Goal: Transaction & Acquisition: Book appointment/travel/reservation

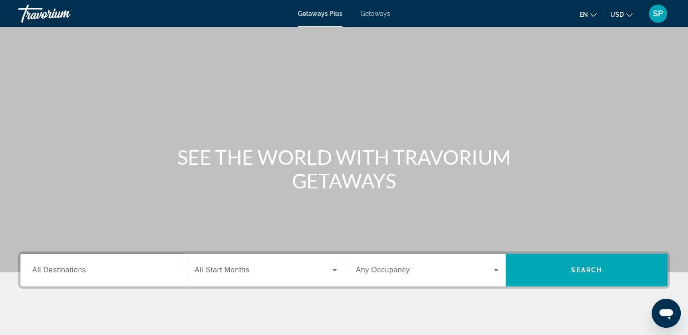
click at [378, 15] on span "Getaways" at bounding box center [375, 13] width 30 height 7
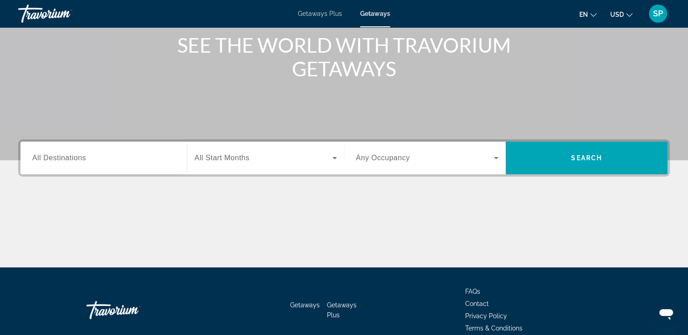
scroll to position [115, 0]
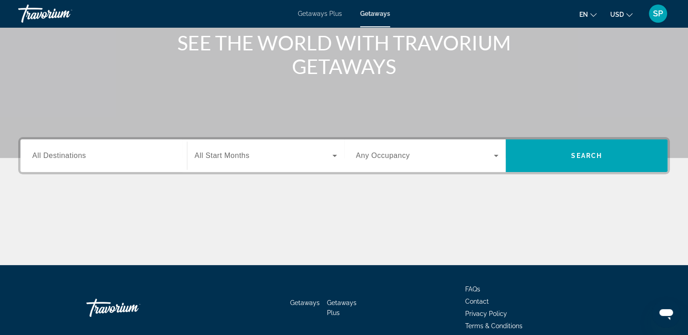
click at [95, 156] on input "Destination All Destinations" at bounding box center [103, 156] width 143 height 11
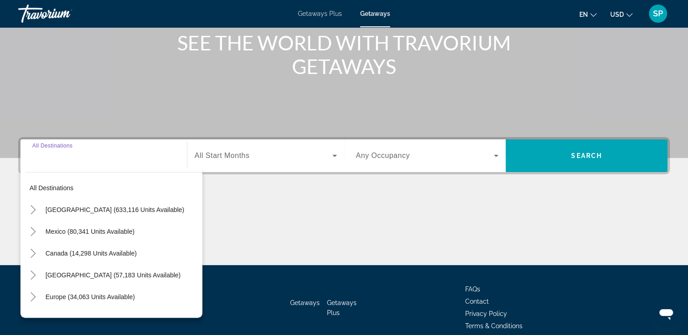
scroll to position [155, 0]
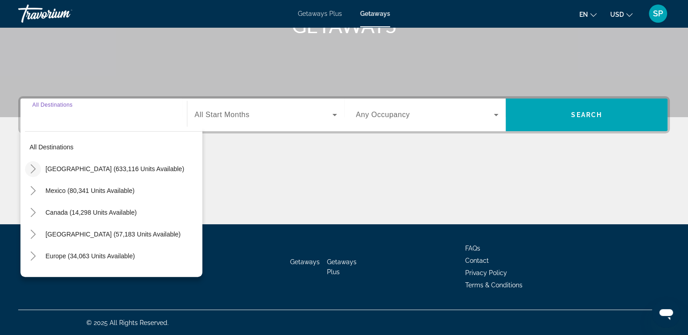
click at [35, 175] on mat-icon "Toggle United States (633,116 units available)" at bounding box center [33, 169] width 16 height 16
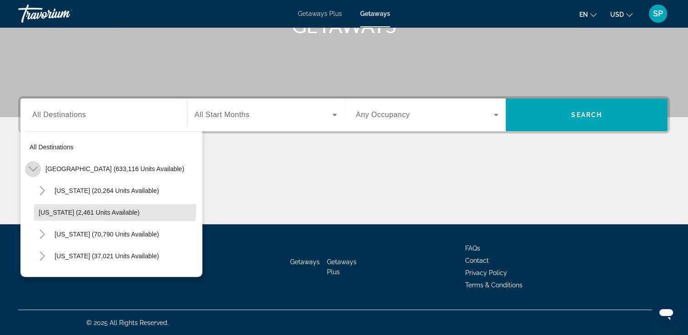
scroll to position [26, 0]
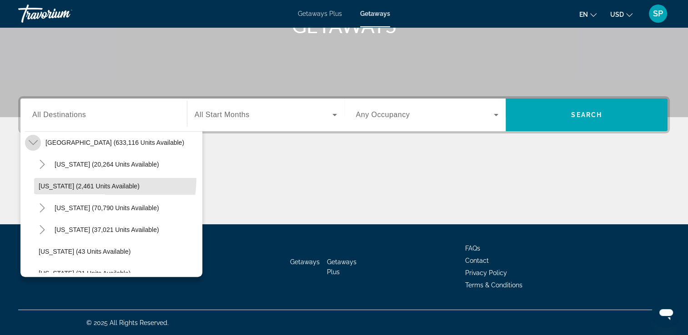
click at [35, 175] on span "Search widget" at bounding box center [118, 186] width 168 height 22
click at [35, 175] on div "Main content" at bounding box center [343, 190] width 651 height 68
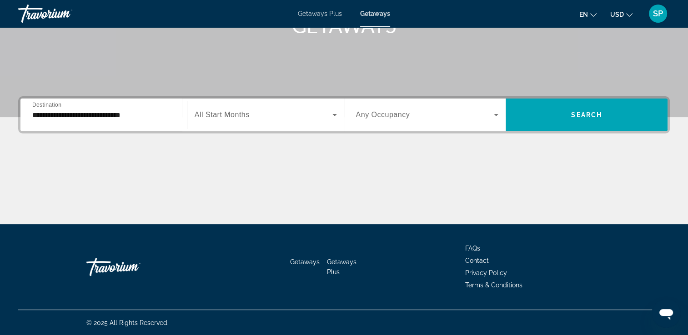
click at [35, 175] on div "Main content" at bounding box center [343, 190] width 651 height 68
click at [132, 113] on input "**********" at bounding box center [103, 115] width 143 height 11
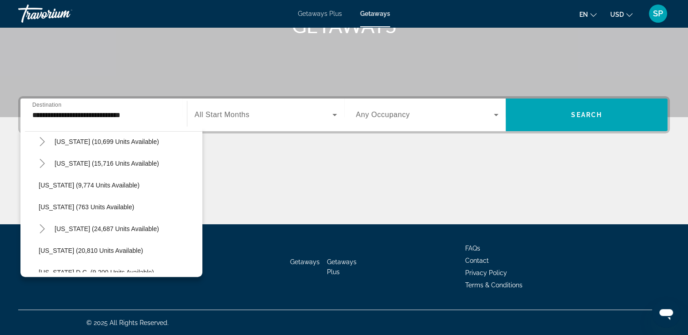
scroll to position [762, 0]
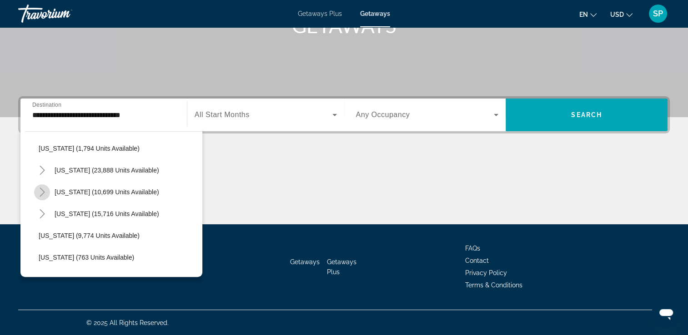
click at [40, 192] on icon "Toggle Tennessee (10,699 units available)" at bounding box center [42, 192] width 9 height 9
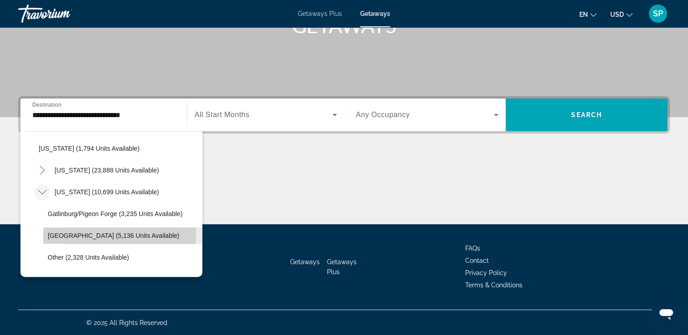
click at [72, 234] on span "Nashville (5,136 units available)" at bounding box center [113, 235] width 131 height 7
type input "**********"
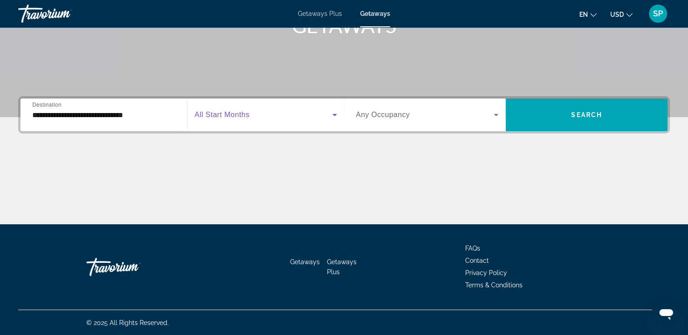
click at [331, 111] on icon "Search widget" at bounding box center [334, 115] width 11 height 11
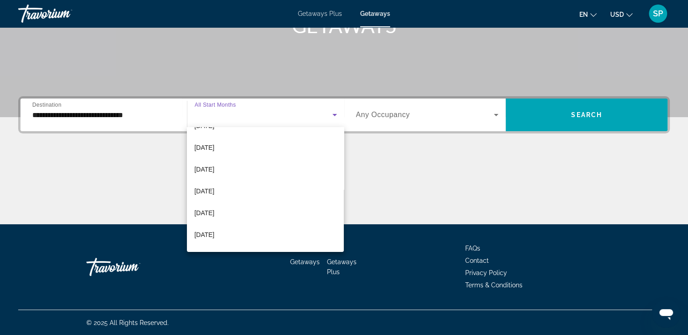
scroll to position [170, 0]
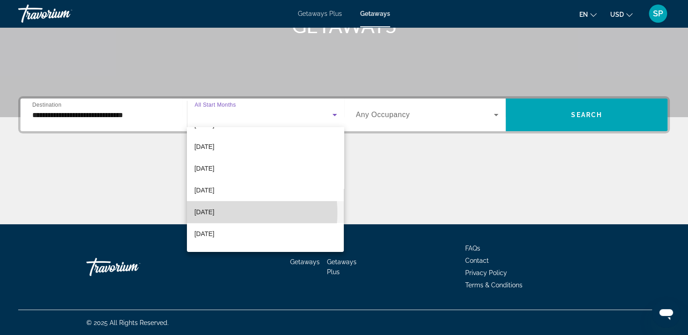
click at [224, 213] on mat-option "July 2026" at bounding box center [265, 212] width 157 height 22
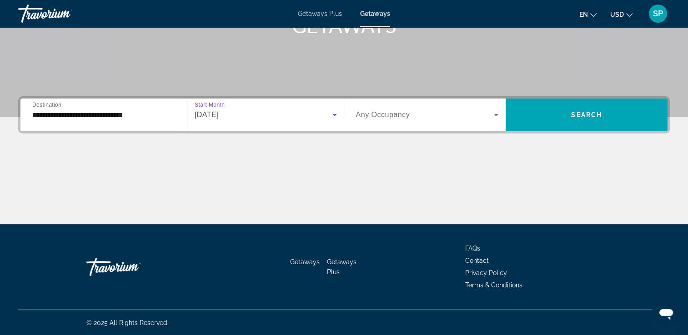
click at [498, 120] on icon "Search widget" at bounding box center [496, 115] width 11 height 11
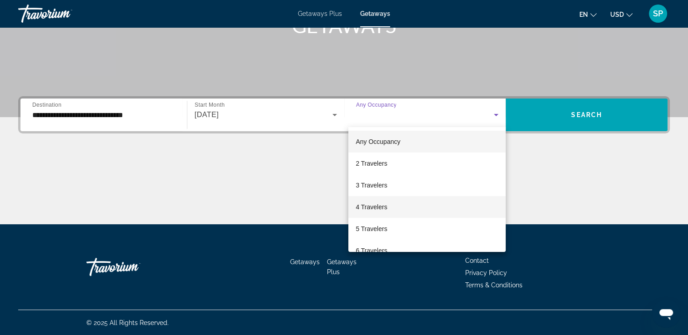
click at [402, 209] on mat-option "4 Travelers" at bounding box center [426, 207] width 157 height 22
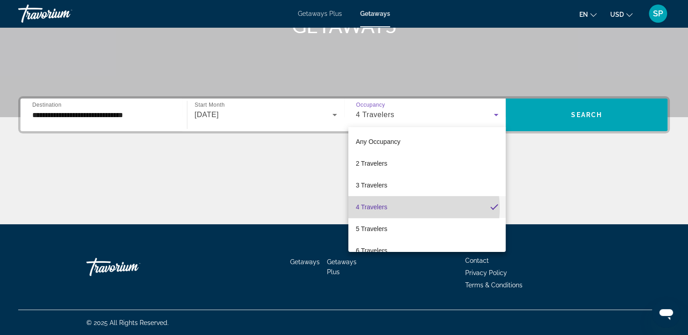
click at [402, 209] on div "Main content" at bounding box center [343, 190] width 651 height 68
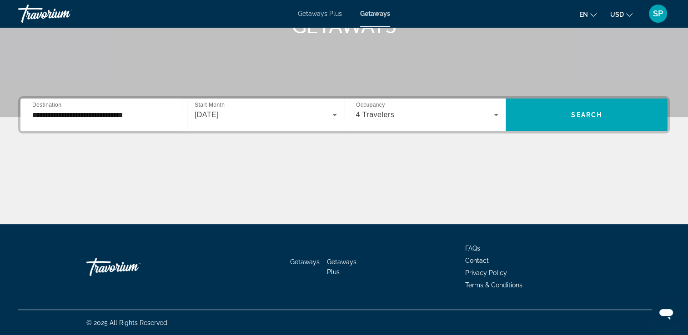
click at [402, 209] on div "Main content" at bounding box center [343, 190] width 651 height 68
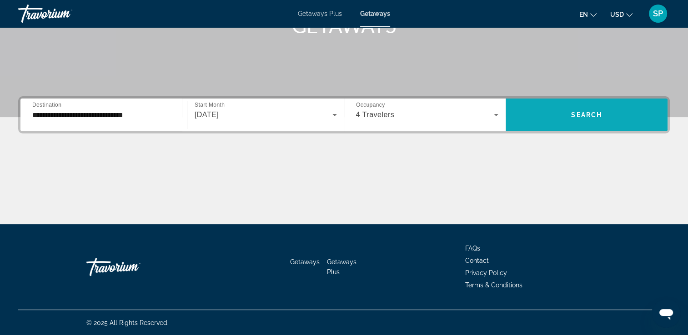
click at [579, 113] on span "Search" at bounding box center [586, 114] width 31 height 7
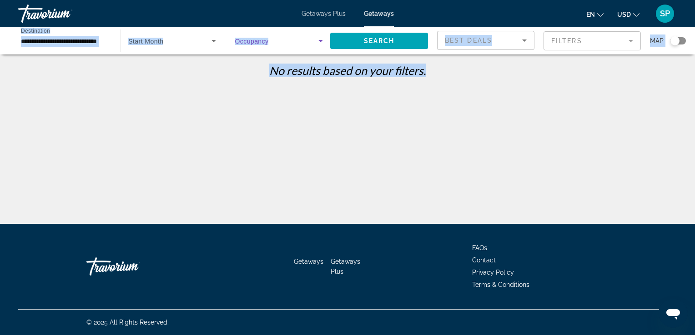
click at [324, 44] on icon "Search widget" at bounding box center [320, 40] width 11 height 11
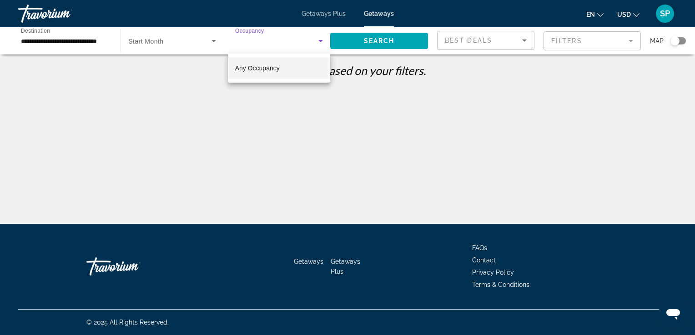
click at [205, 42] on div at bounding box center [347, 167] width 695 height 335
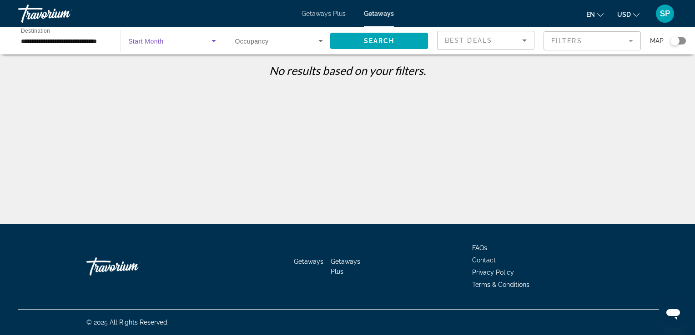
click at [205, 44] on span "Search widget" at bounding box center [169, 40] width 83 height 11
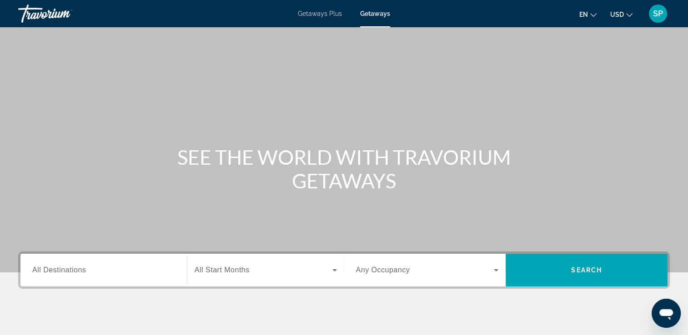
click at [74, 275] on div "Search widget" at bounding box center [103, 271] width 143 height 26
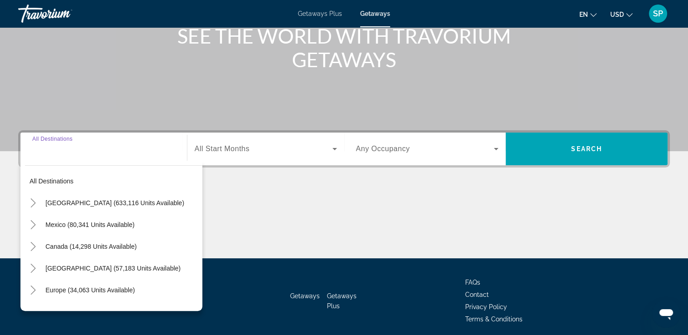
scroll to position [155, 0]
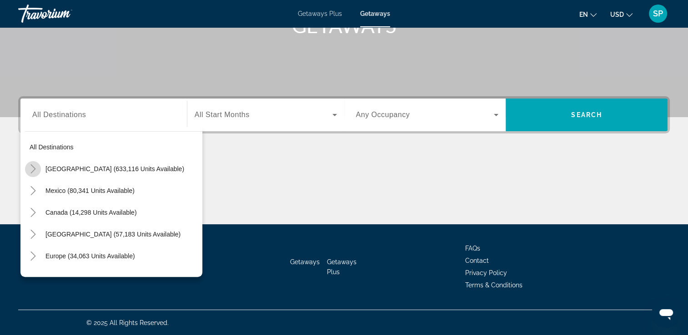
click at [31, 168] on icon "Toggle United States (633,116 units available)" at bounding box center [33, 169] width 9 height 9
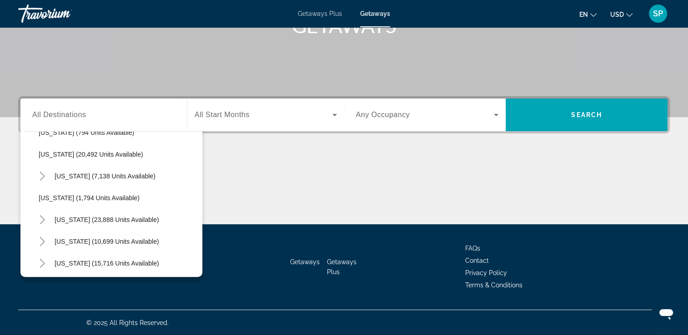
scroll to position [747, 0]
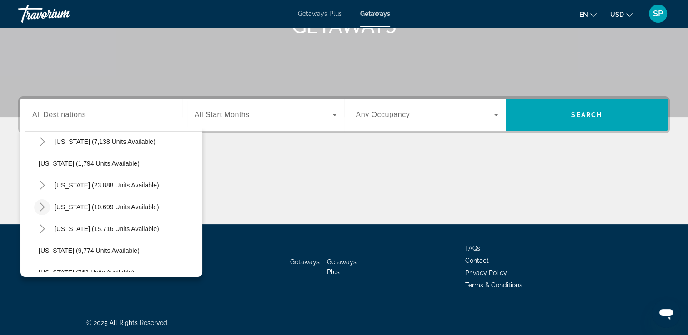
click at [42, 208] on icon "Toggle Tennessee (10,699 units available)" at bounding box center [42, 207] width 5 height 9
click at [88, 248] on span "Nashville (5,136 units available)" at bounding box center [113, 250] width 131 height 7
type input "**********"
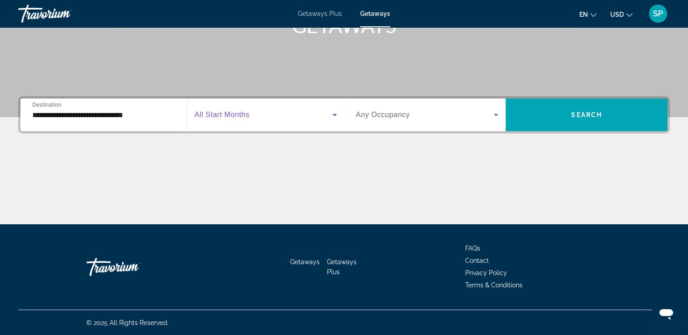
click at [329, 115] on icon "Search widget" at bounding box center [334, 115] width 11 height 11
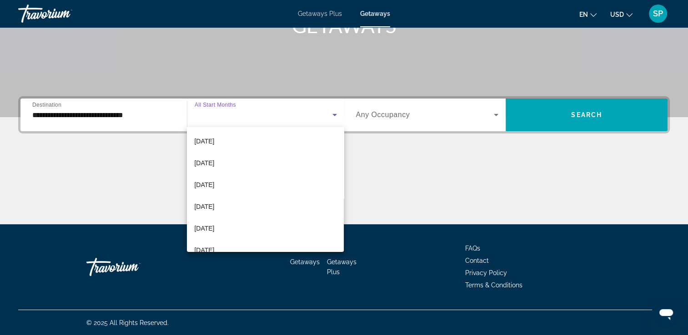
scroll to position [45, 0]
click at [214, 201] on span "January 2026" at bounding box center [204, 205] width 20 height 11
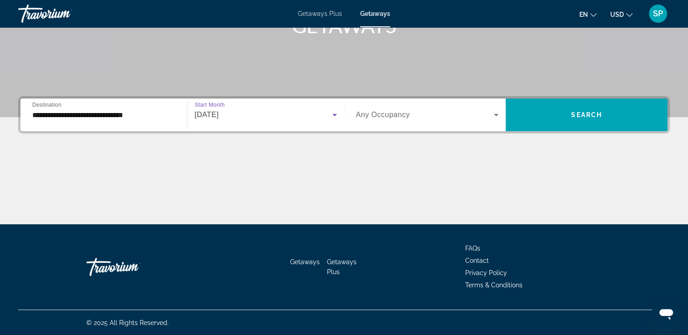
click at [498, 118] on icon "Search widget" at bounding box center [496, 115] width 11 height 11
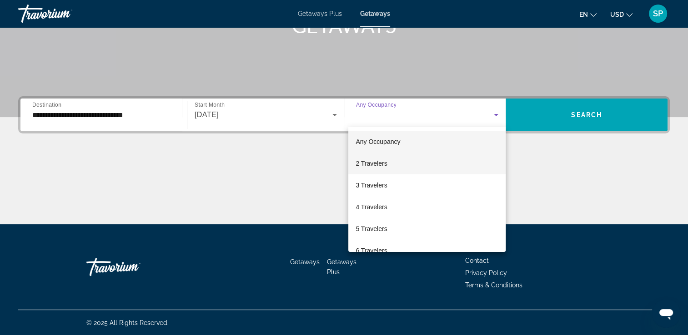
click at [446, 162] on mat-option "2 Travelers" at bounding box center [426, 164] width 157 height 22
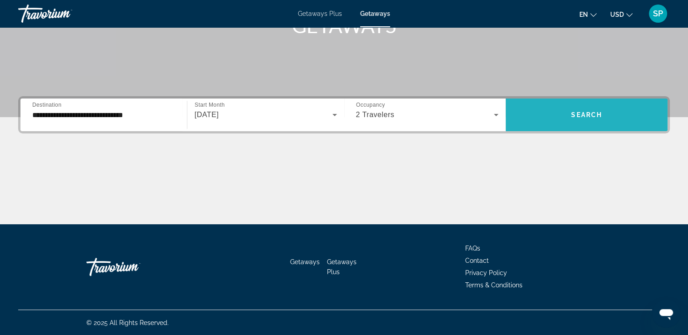
click at [559, 121] on span "Search widget" at bounding box center [587, 115] width 162 height 22
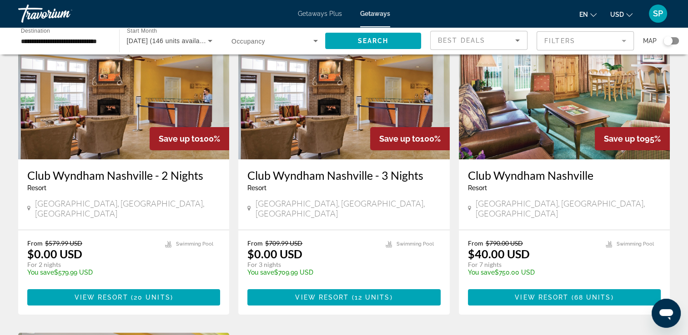
scroll to position [65, 0]
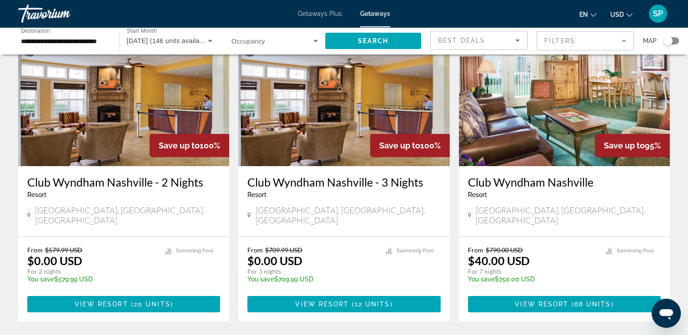
click at [520, 182] on h3 "Club Wyndham Nashville" at bounding box center [564, 182] width 193 height 14
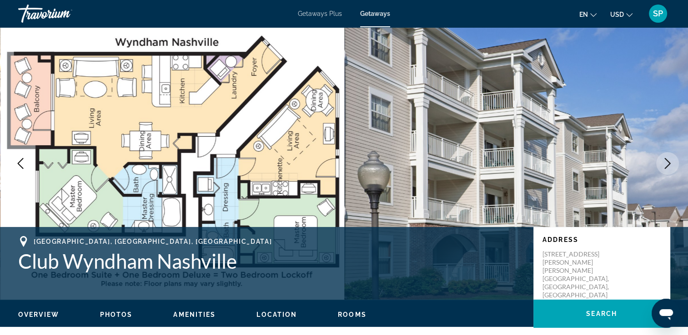
click at [671, 157] on button "Next image" at bounding box center [667, 163] width 23 height 23
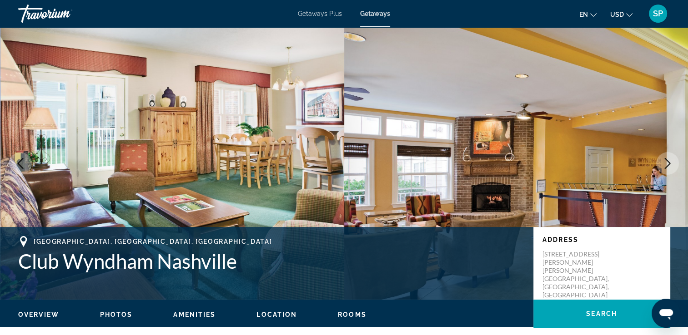
click at [672, 161] on icon "Next image" at bounding box center [667, 163] width 11 height 11
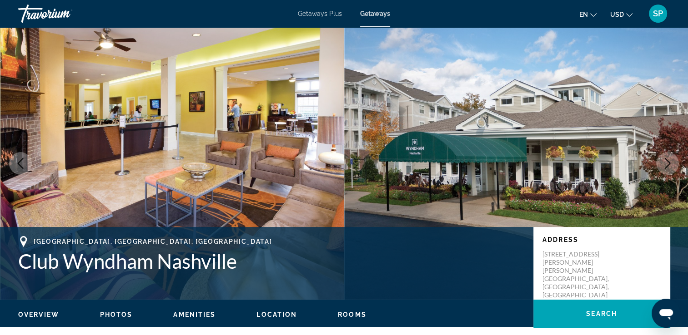
click at [672, 161] on icon "Next image" at bounding box center [667, 163] width 11 height 11
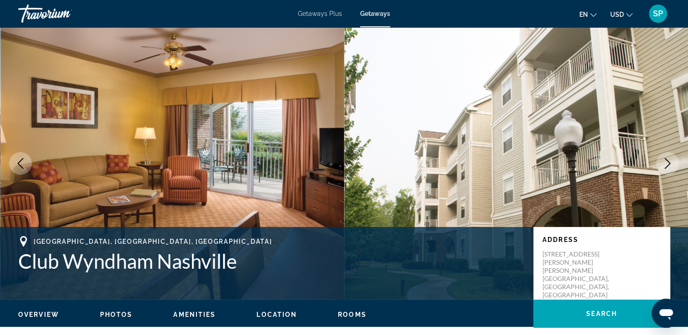
click at [672, 163] on icon "Next image" at bounding box center [667, 163] width 11 height 11
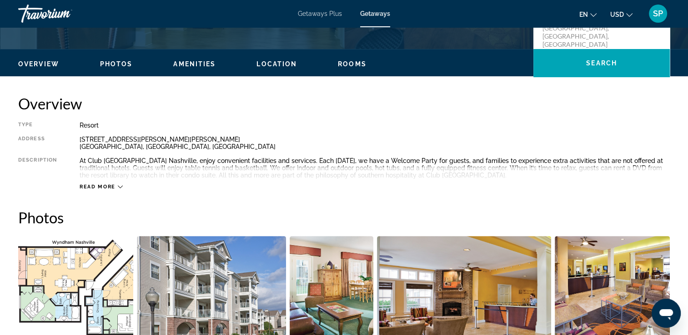
scroll to position [221, 0]
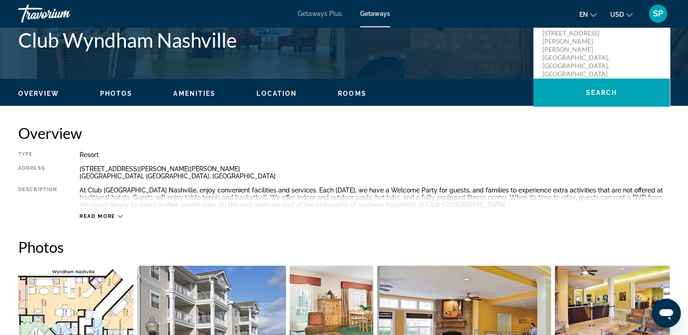
click at [118, 215] on icon "Main content" at bounding box center [120, 216] width 5 height 5
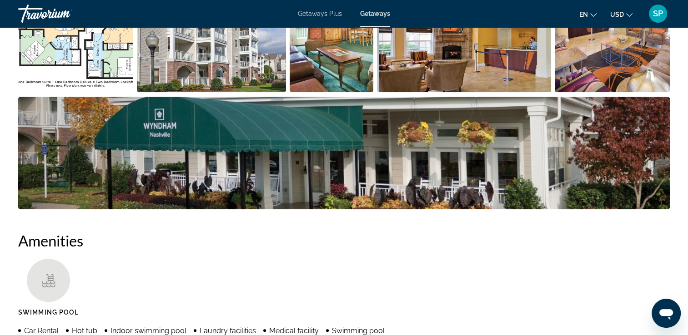
scroll to position [420, 0]
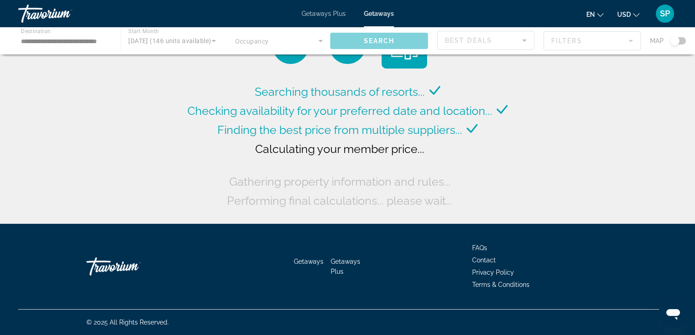
click at [158, 41] on div "Main content" at bounding box center [347, 40] width 695 height 27
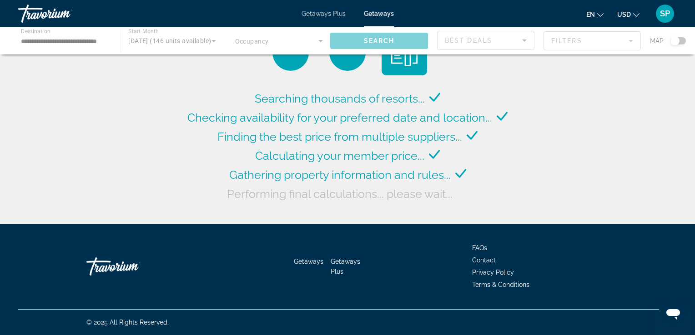
click at [211, 42] on div "Main content" at bounding box center [347, 40] width 695 height 27
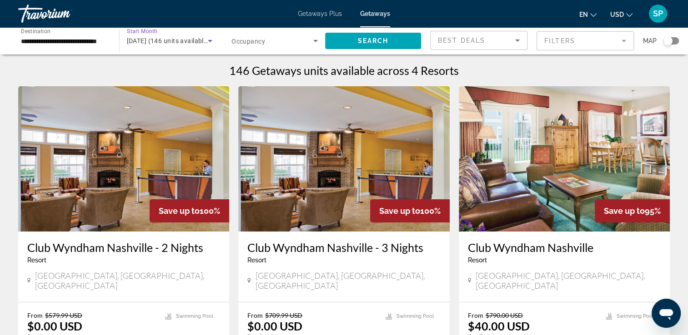
click at [210, 41] on icon "Search widget" at bounding box center [210, 41] width 5 height 2
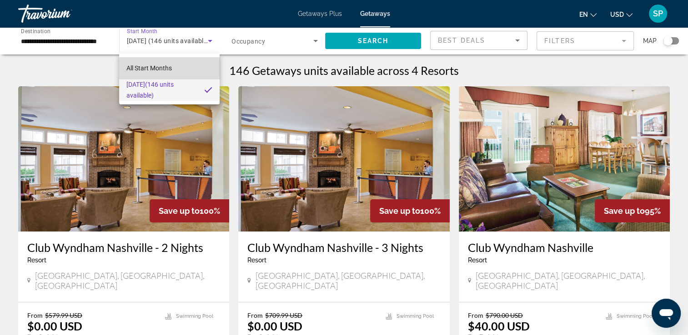
click at [154, 67] on span "All Start Months" at bounding box center [148, 68] width 45 height 7
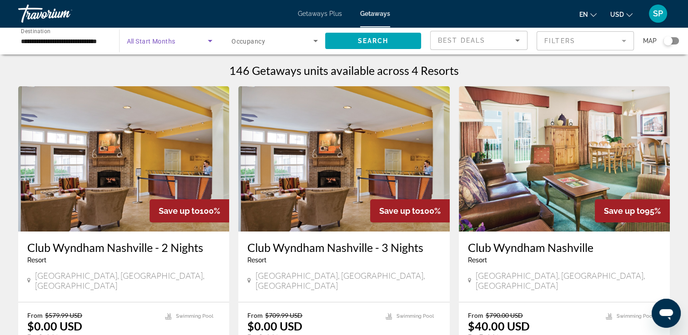
click at [212, 42] on icon "Search widget" at bounding box center [210, 40] width 11 height 11
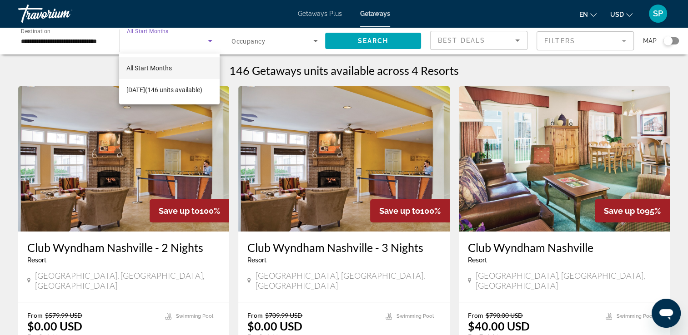
click at [162, 66] on span "All Start Months" at bounding box center [148, 68] width 45 height 7
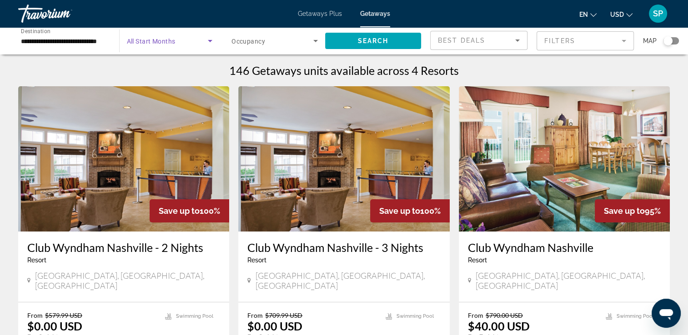
click at [155, 44] on span "All Start Months" at bounding box center [151, 41] width 49 height 7
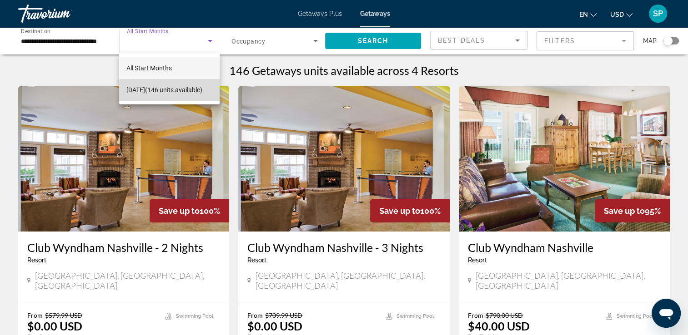
click at [151, 86] on span "January 2026 (146 units available)" at bounding box center [164, 90] width 76 height 11
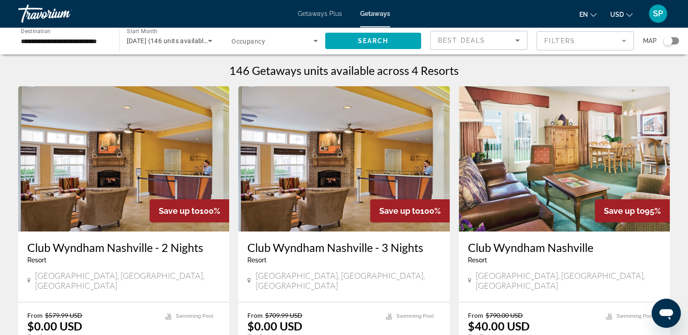
click at [151, 86] on img "Main content" at bounding box center [123, 158] width 211 height 145
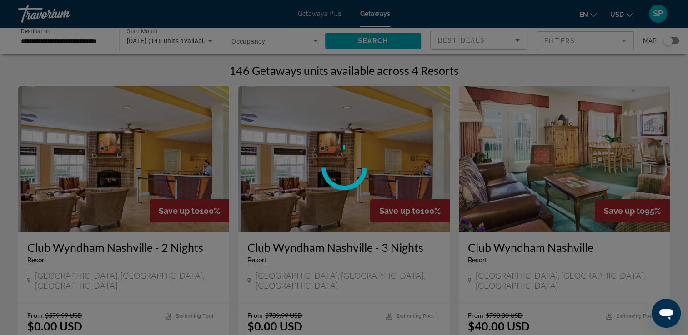
scroll to position [18, 0]
click at [151, 86] on div "**********" at bounding box center [344, 167] width 688 height 335
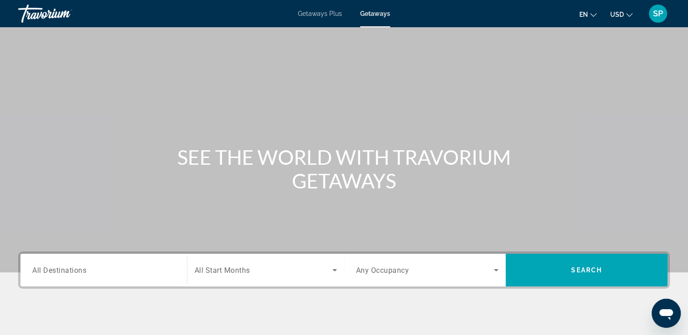
click at [264, 272] on span "Search widget" at bounding box center [264, 270] width 138 height 11
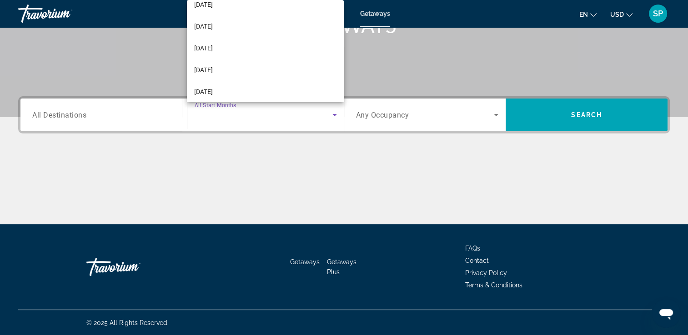
scroll to position [186, 0]
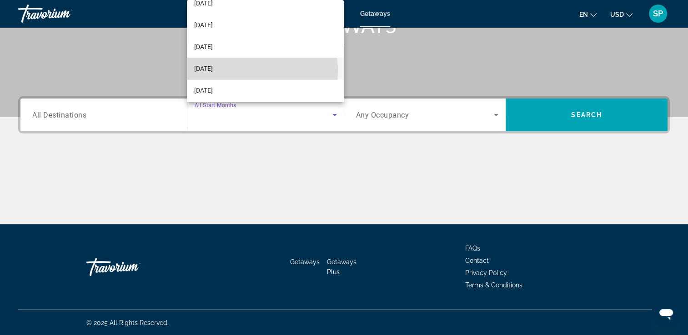
click at [213, 72] on span "July 2026" at bounding box center [203, 68] width 19 height 11
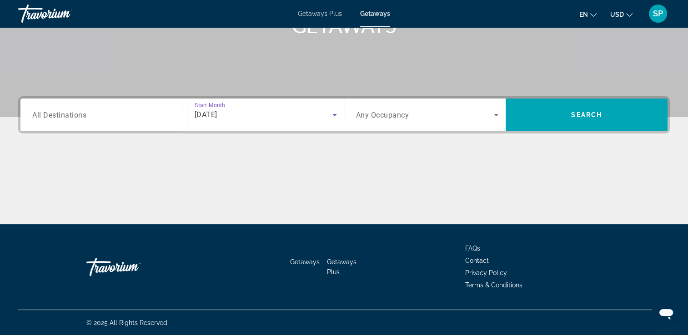
click at [80, 114] on span "All Destinations" at bounding box center [59, 114] width 54 height 9
click at [80, 114] on input "Destination All Destinations" at bounding box center [103, 115] width 143 height 11
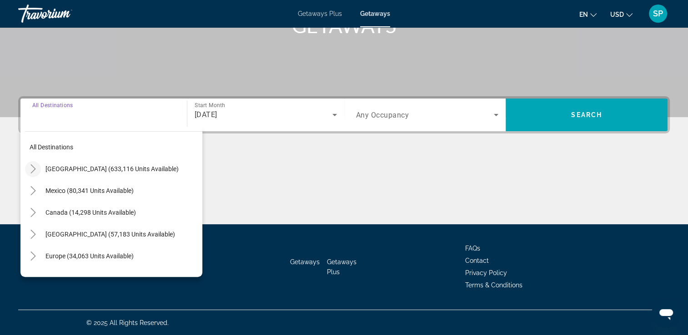
click at [34, 167] on icon "Toggle United States (633,116 units available)" at bounding box center [32, 169] width 5 height 9
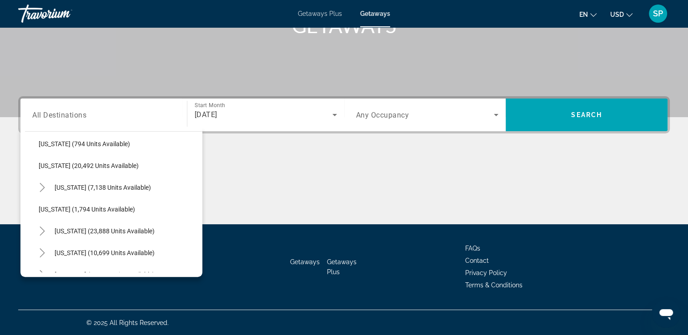
scroll to position [716, 0]
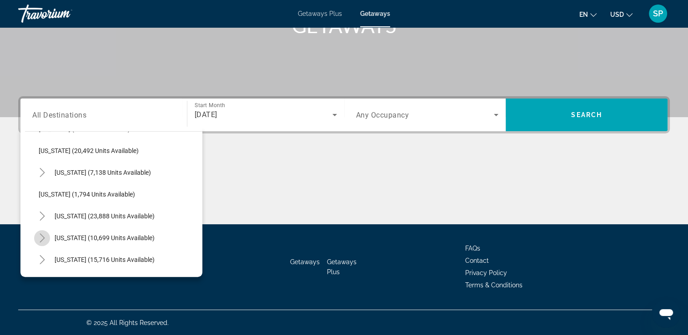
click at [45, 239] on icon "Toggle Tennessee (10,699 units available)" at bounding box center [42, 238] width 9 height 9
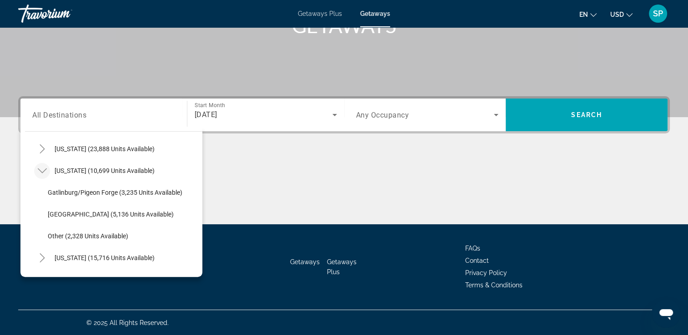
scroll to position [808, 0]
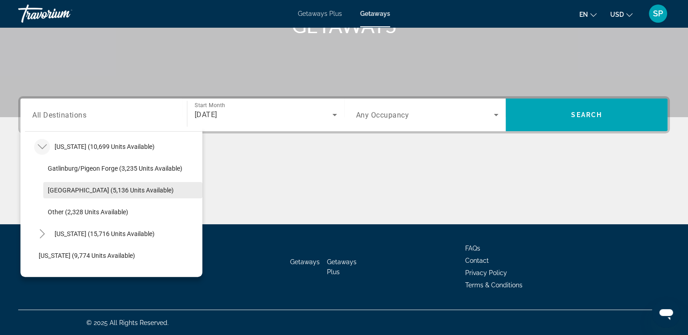
click at [135, 193] on span "Nashville (5,136 units available)" at bounding box center [111, 190] width 126 height 7
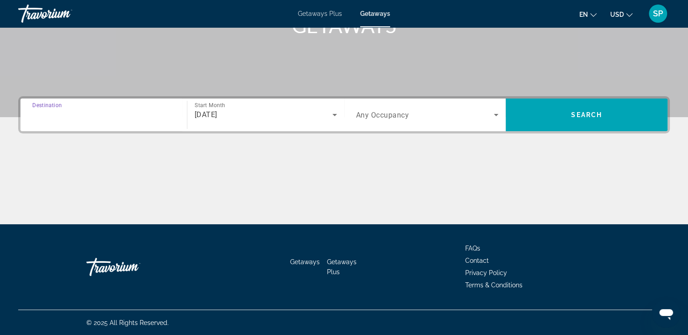
type input "**********"
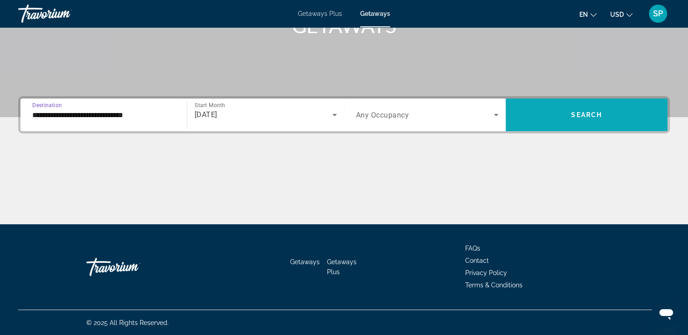
click at [560, 112] on span "Search widget" at bounding box center [587, 115] width 162 height 22
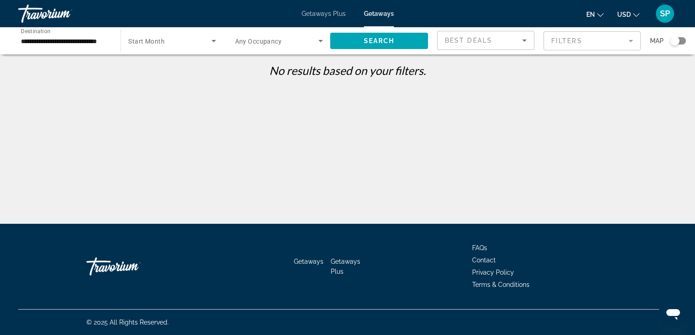
click at [273, 34] on div "Search widget" at bounding box center [279, 40] width 88 height 25
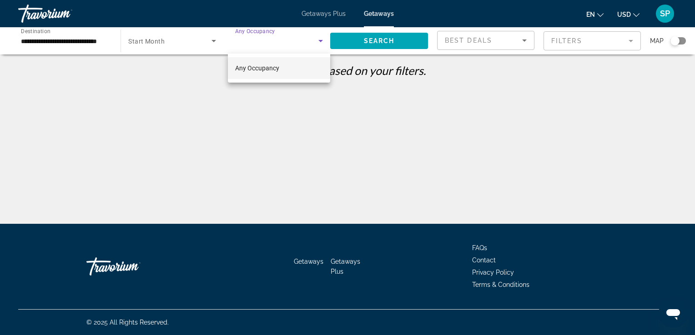
click at [197, 40] on div at bounding box center [347, 167] width 695 height 335
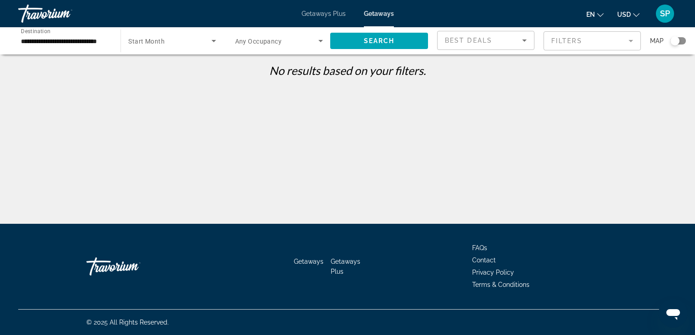
click at [211, 40] on icon "Search widget" at bounding box center [213, 40] width 11 height 11
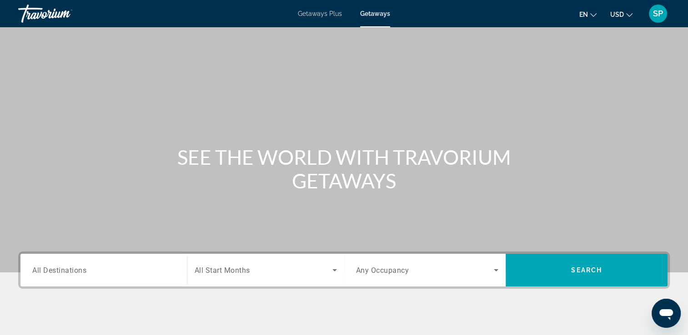
click at [327, 272] on span "Search widget" at bounding box center [264, 270] width 138 height 11
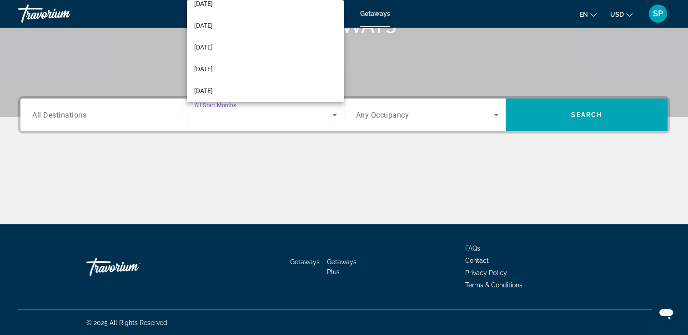
scroll to position [165, 0]
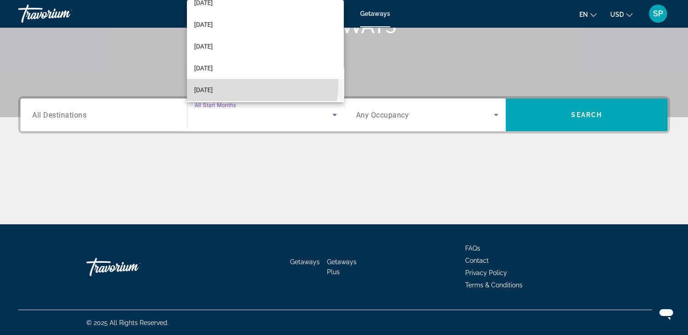
click at [249, 85] on mat-option "July 2026" at bounding box center [265, 90] width 157 height 22
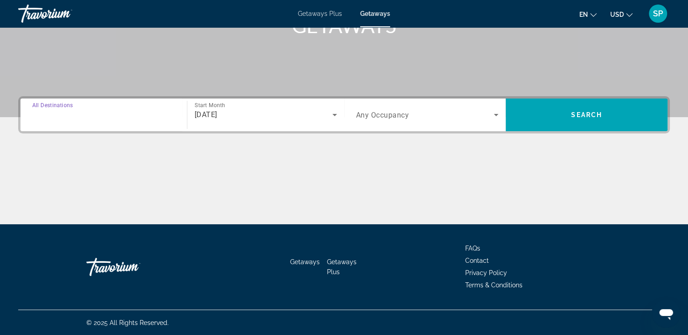
click at [166, 113] on input "Destination All Destinations" at bounding box center [103, 115] width 143 height 11
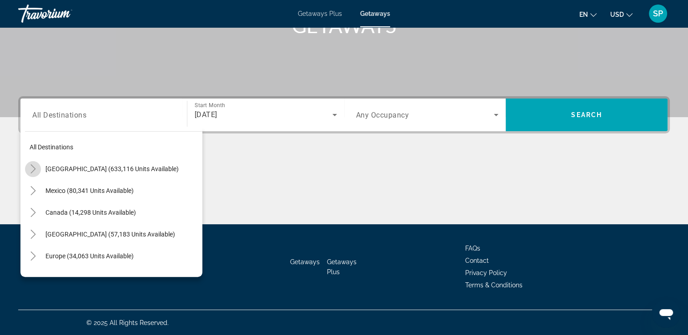
click at [31, 168] on icon "Toggle United States (633,116 units available)" at bounding box center [33, 169] width 9 height 9
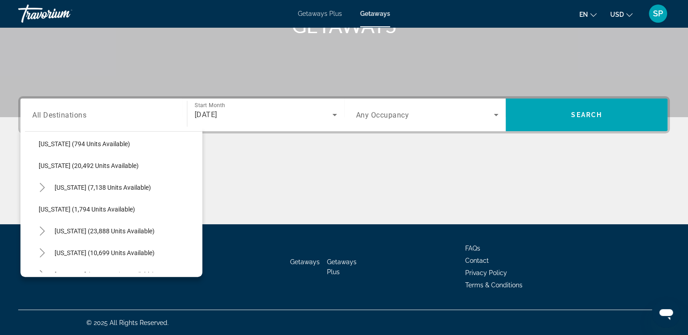
scroll to position [721, 0]
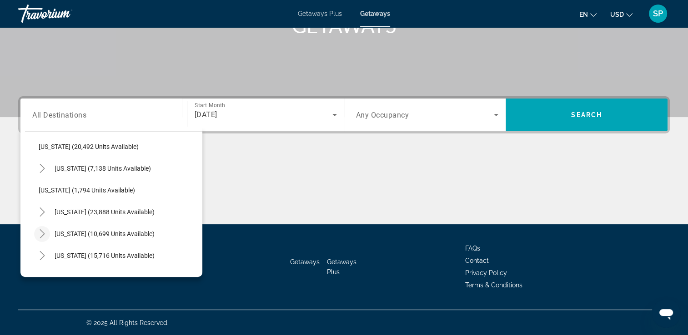
click at [40, 233] on icon "Toggle Tennessee (10,699 units available)" at bounding box center [42, 234] width 9 height 9
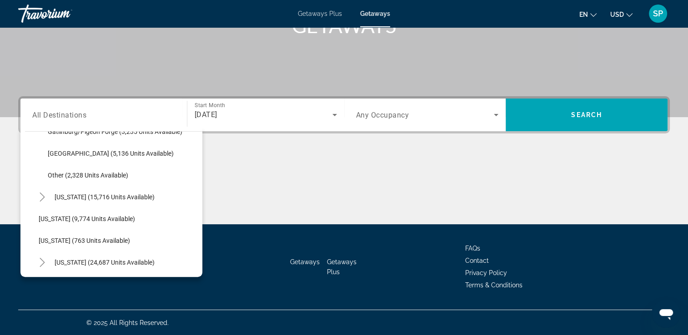
scroll to position [865, 0]
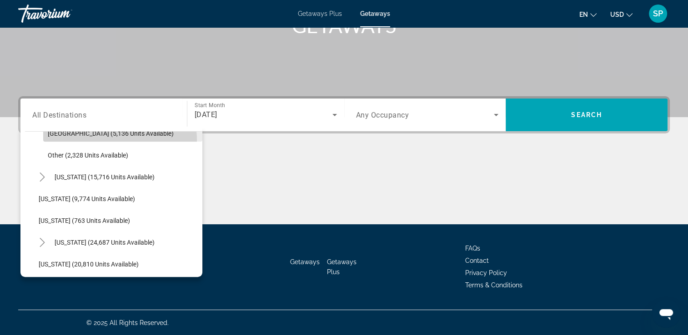
click at [109, 140] on span "Search widget" at bounding box center [122, 134] width 159 height 22
type input "**********"
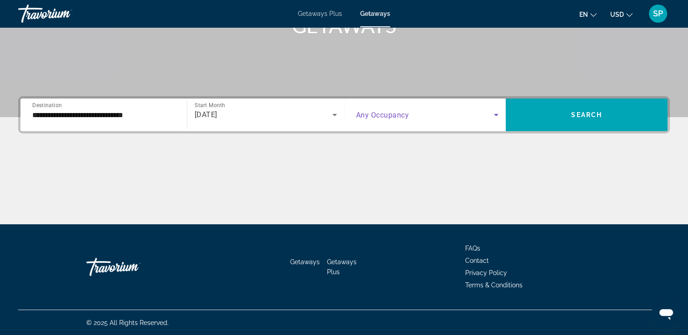
click at [498, 116] on icon "Search widget" at bounding box center [496, 115] width 11 height 11
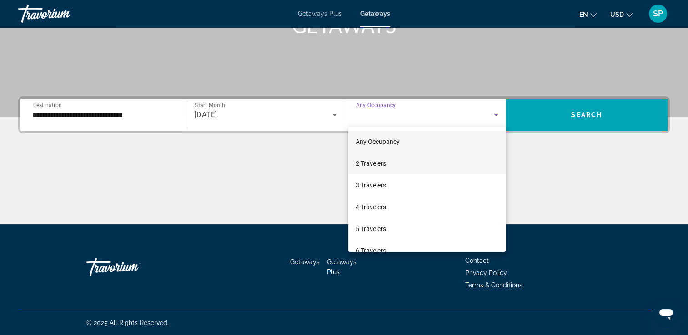
click at [451, 166] on mat-option "2 Travelers" at bounding box center [426, 164] width 157 height 22
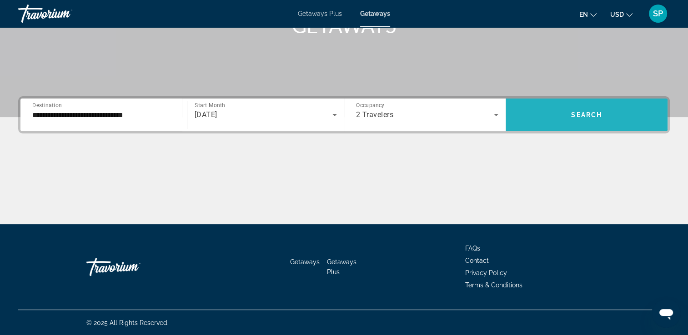
click at [562, 118] on span "Search widget" at bounding box center [587, 115] width 162 height 22
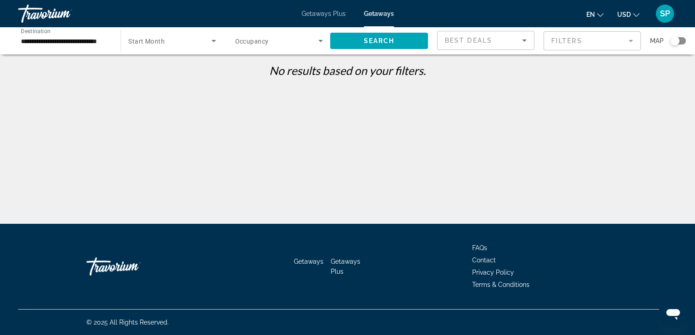
click at [315, 12] on span "Getaways Plus" at bounding box center [323, 13] width 44 height 7
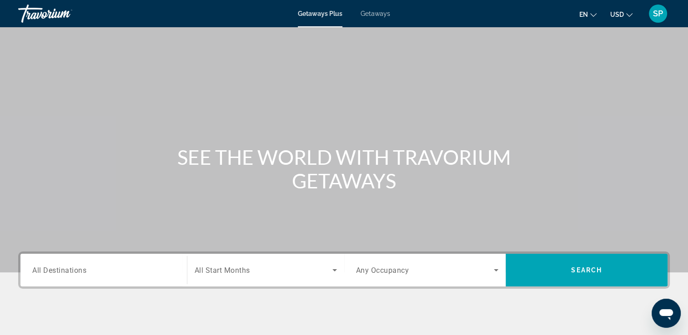
click at [72, 269] on span "All Destinations" at bounding box center [59, 270] width 54 height 9
click at [72, 269] on input "Destination All Destinations" at bounding box center [103, 270] width 143 height 11
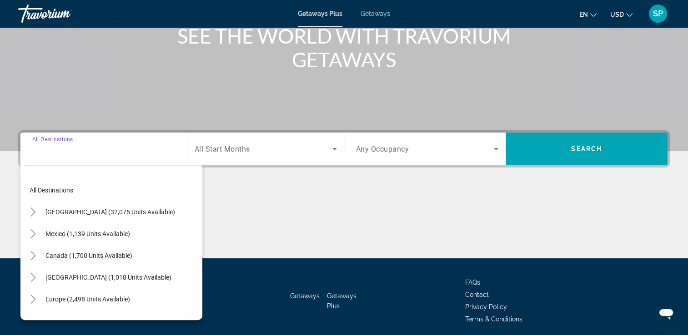
scroll to position [155, 0]
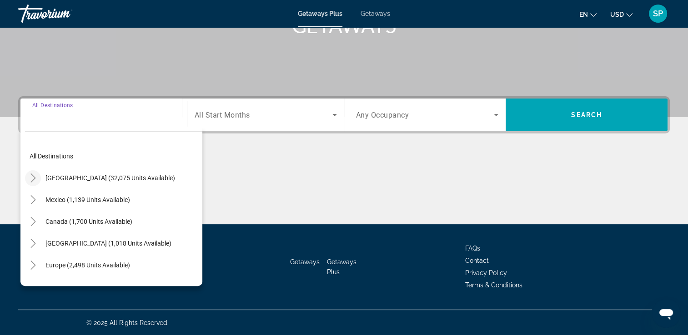
click at [33, 177] on icon "Toggle United States (32,075 units available)" at bounding box center [33, 178] width 9 height 9
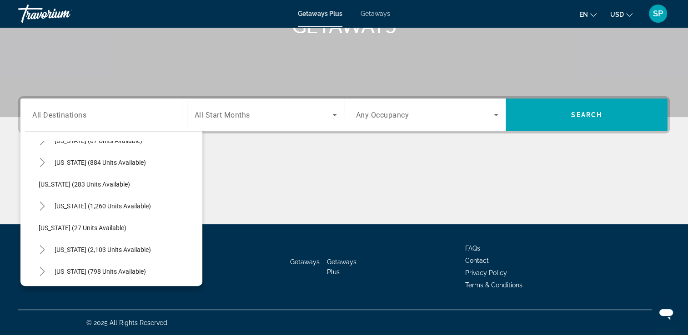
scroll to position [603, 0]
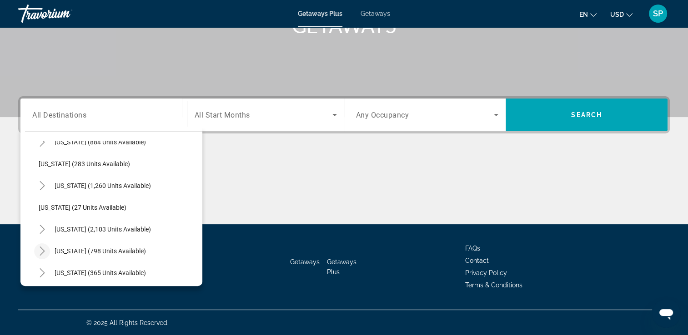
click at [40, 250] on icon "Toggle Tennessee (798 units available)" at bounding box center [42, 251] width 9 height 9
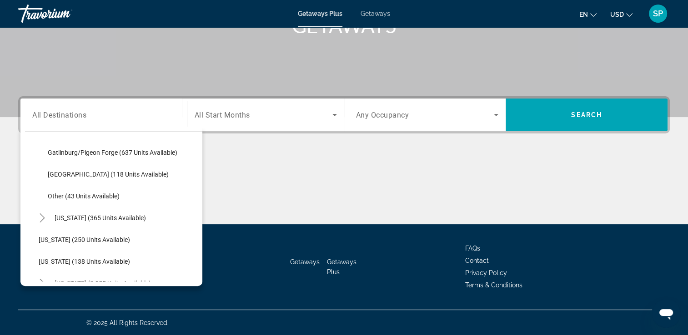
scroll to position [734, 0]
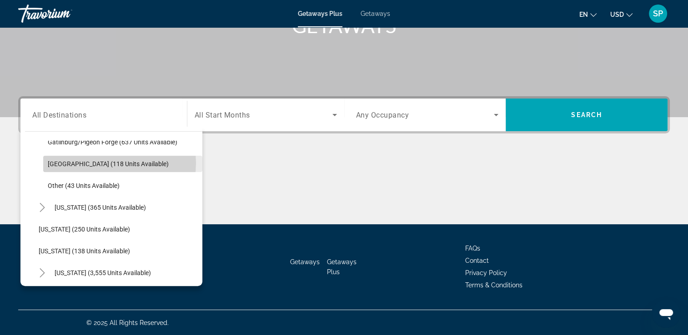
click at [116, 163] on span "Nashville (118 units available)" at bounding box center [108, 163] width 121 height 7
type input "**********"
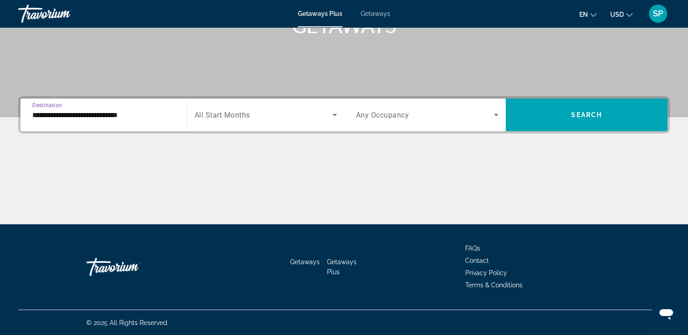
click at [329, 117] on icon "Search widget" at bounding box center [334, 115] width 11 height 11
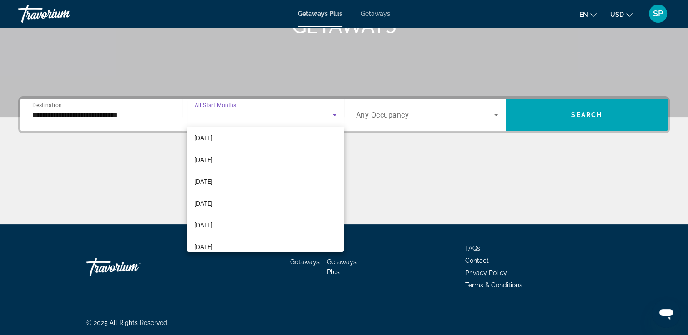
scroll to position [148, 0]
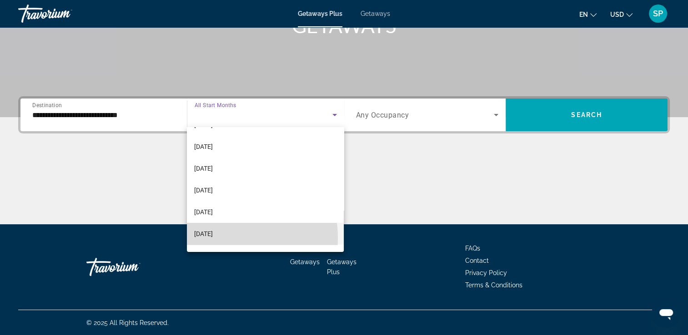
click at [226, 238] on mat-option "July 2026" at bounding box center [265, 234] width 157 height 22
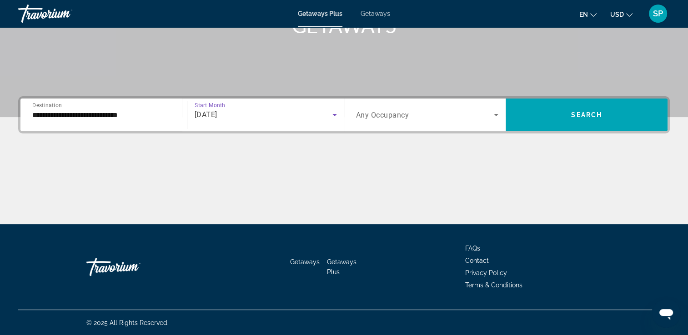
click at [497, 117] on icon "Search widget" at bounding box center [496, 115] width 11 height 11
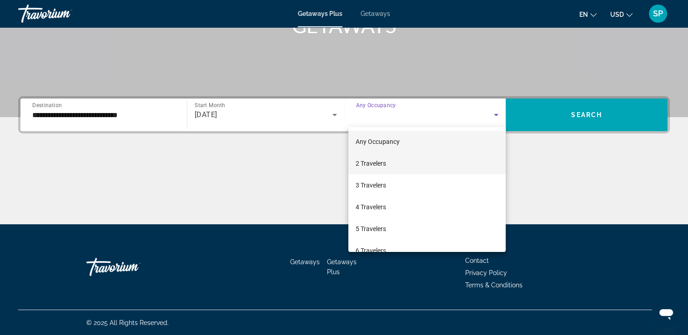
click at [430, 157] on mat-option "2 Travelers" at bounding box center [426, 164] width 157 height 22
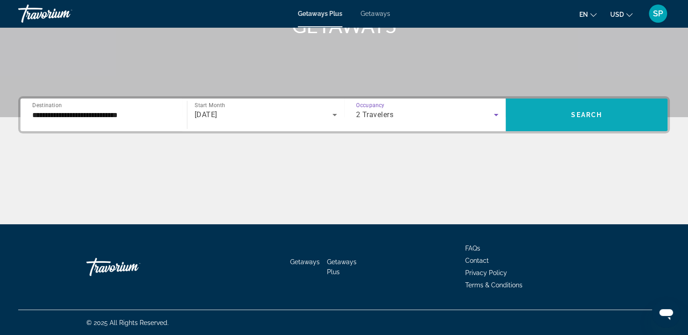
click at [560, 118] on span "Search widget" at bounding box center [587, 115] width 162 height 22
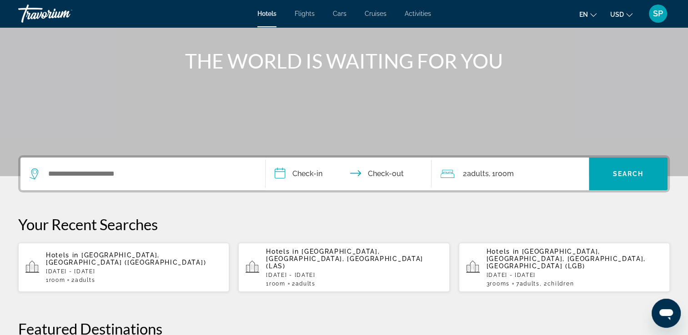
scroll to position [131, 0]
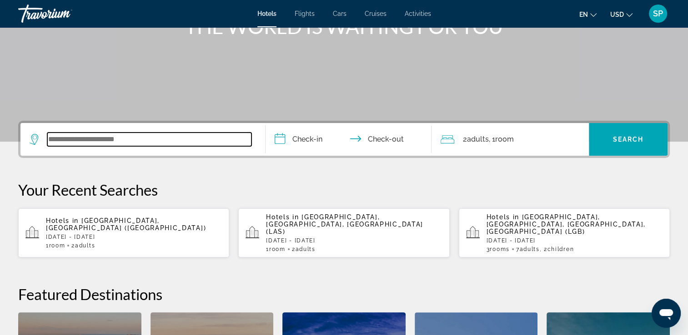
click at [106, 142] on input "Search widget" at bounding box center [149, 140] width 204 height 14
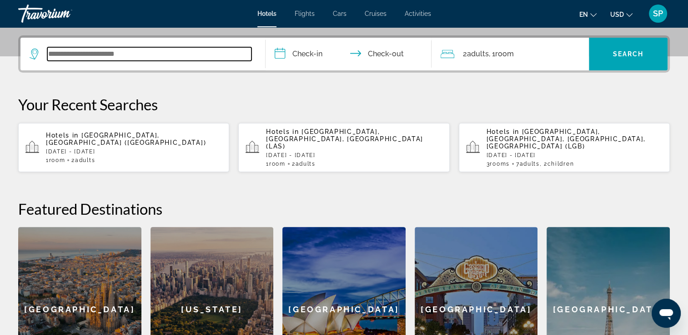
scroll to position [222, 0]
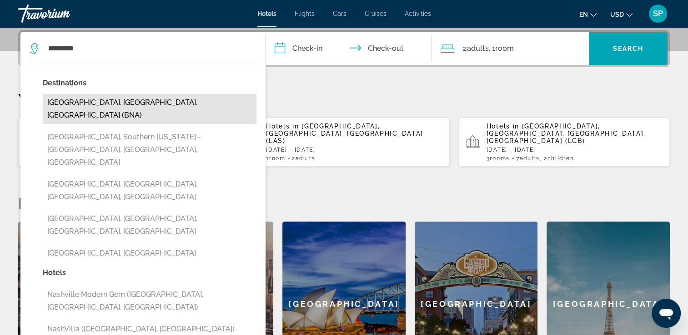
click at [123, 99] on button "[GEOGRAPHIC_DATA], [GEOGRAPHIC_DATA], [GEOGRAPHIC_DATA] (BNA)" at bounding box center [150, 109] width 214 height 30
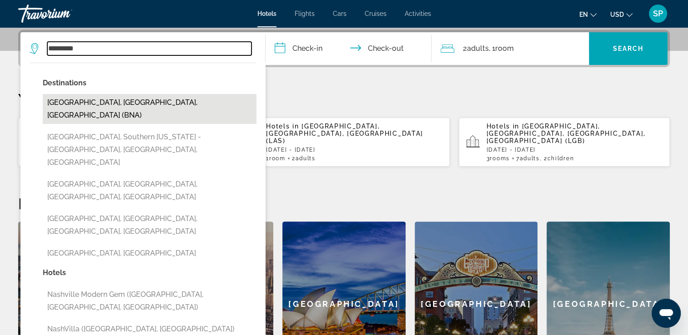
type input "**********"
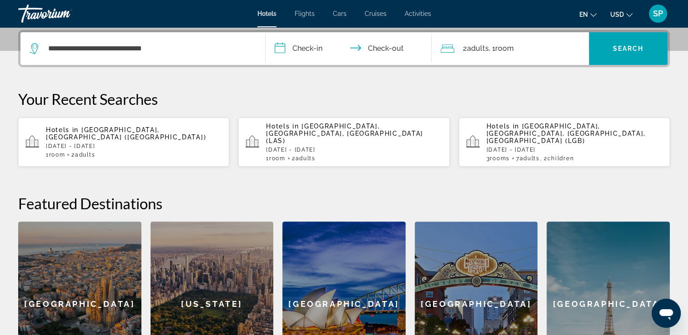
click at [301, 52] on input "**********" at bounding box center [350, 49] width 170 height 35
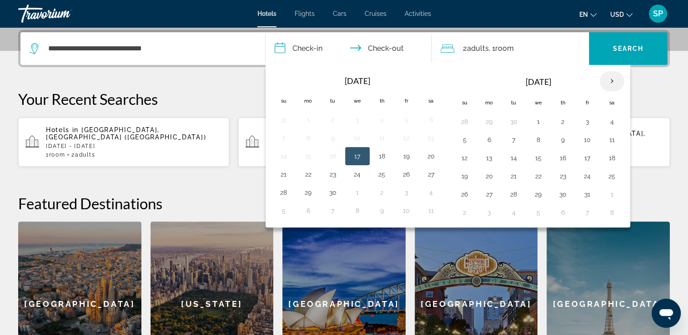
click at [607, 80] on th "Next month" at bounding box center [612, 81] width 25 height 20
click at [609, 82] on th "Next month" at bounding box center [612, 81] width 25 height 20
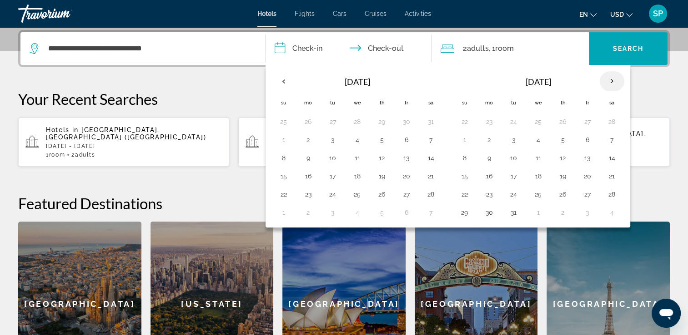
click at [609, 82] on th "Next month" at bounding box center [612, 81] width 25 height 20
click at [611, 83] on th "Next month" at bounding box center [612, 81] width 25 height 20
click at [613, 85] on th "Next month" at bounding box center [612, 81] width 25 height 20
click at [613, 75] on th "Next month" at bounding box center [612, 81] width 25 height 20
click at [491, 139] on button "6" at bounding box center [489, 140] width 15 height 13
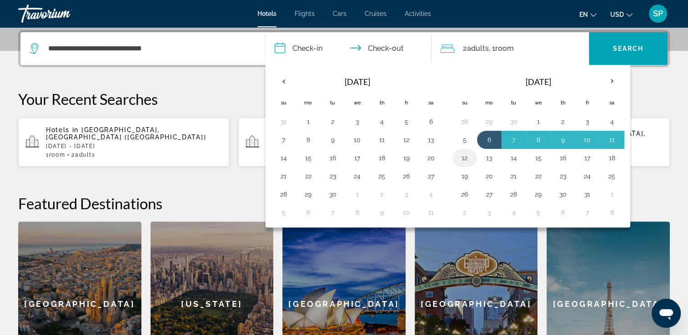
click at [465, 158] on button "12" at bounding box center [464, 158] width 15 height 13
type input "**********"
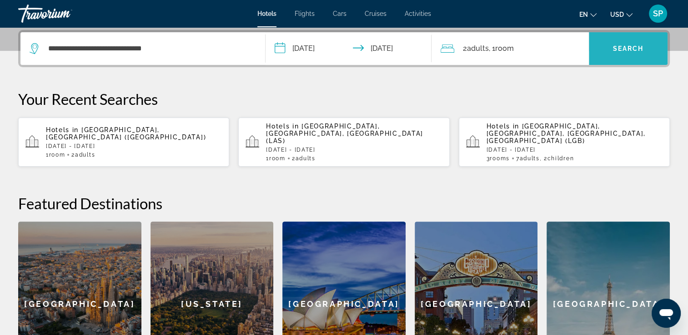
click at [630, 49] on span "Search" at bounding box center [628, 48] width 31 height 7
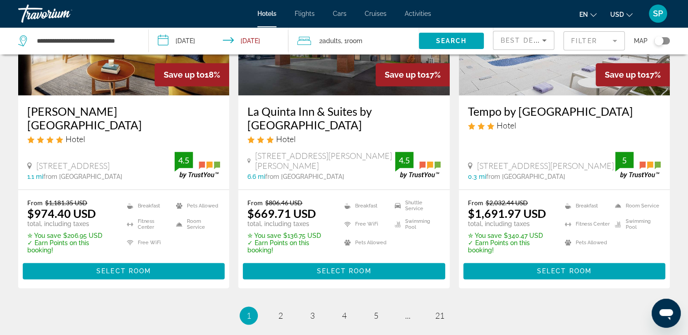
scroll to position [1296, 0]
